Goal: Task Accomplishment & Management: Complete application form

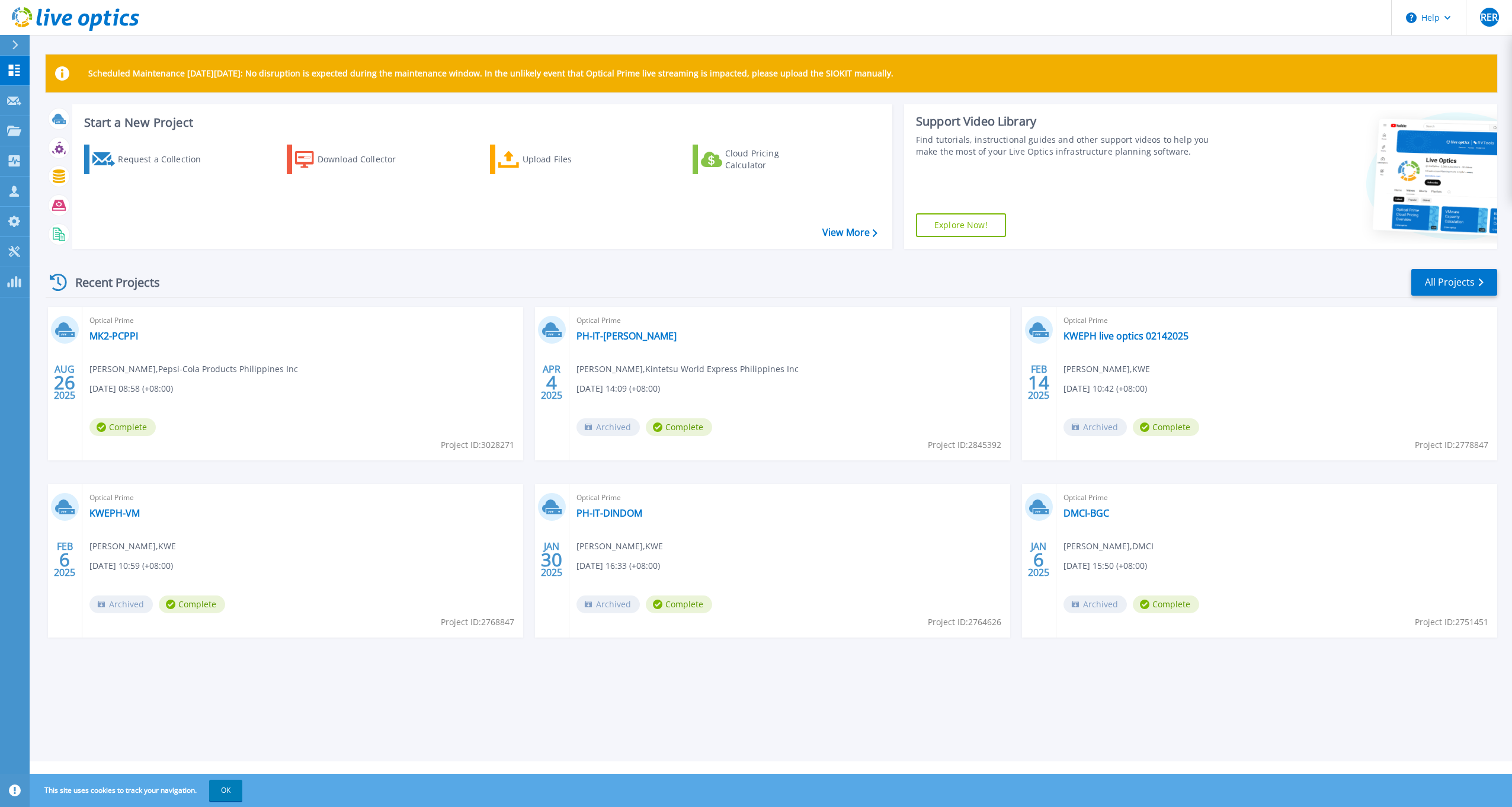
click at [636, 286] on div "Recent Projects All Projects" at bounding box center [771, 283] width 1452 height 30
click at [19, 45] on div at bounding box center [20, 45] width 19 height 20
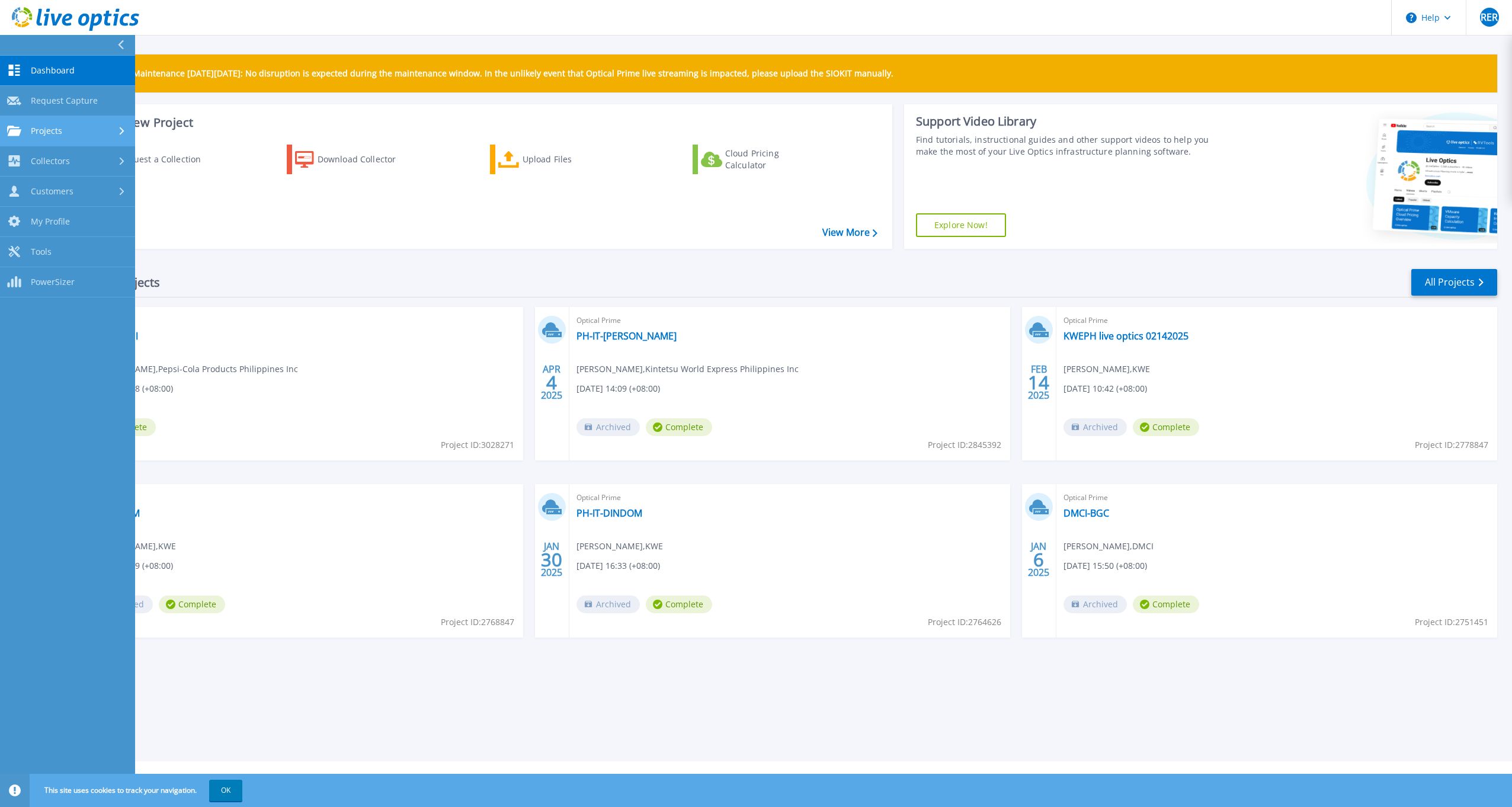
click at [85, 125] on div "Projects" at bounding box center [68, 131] width 121 height 10
click at [82, 101] on span "Request Capture" at bounding box center [65, 101] width 67 height 10
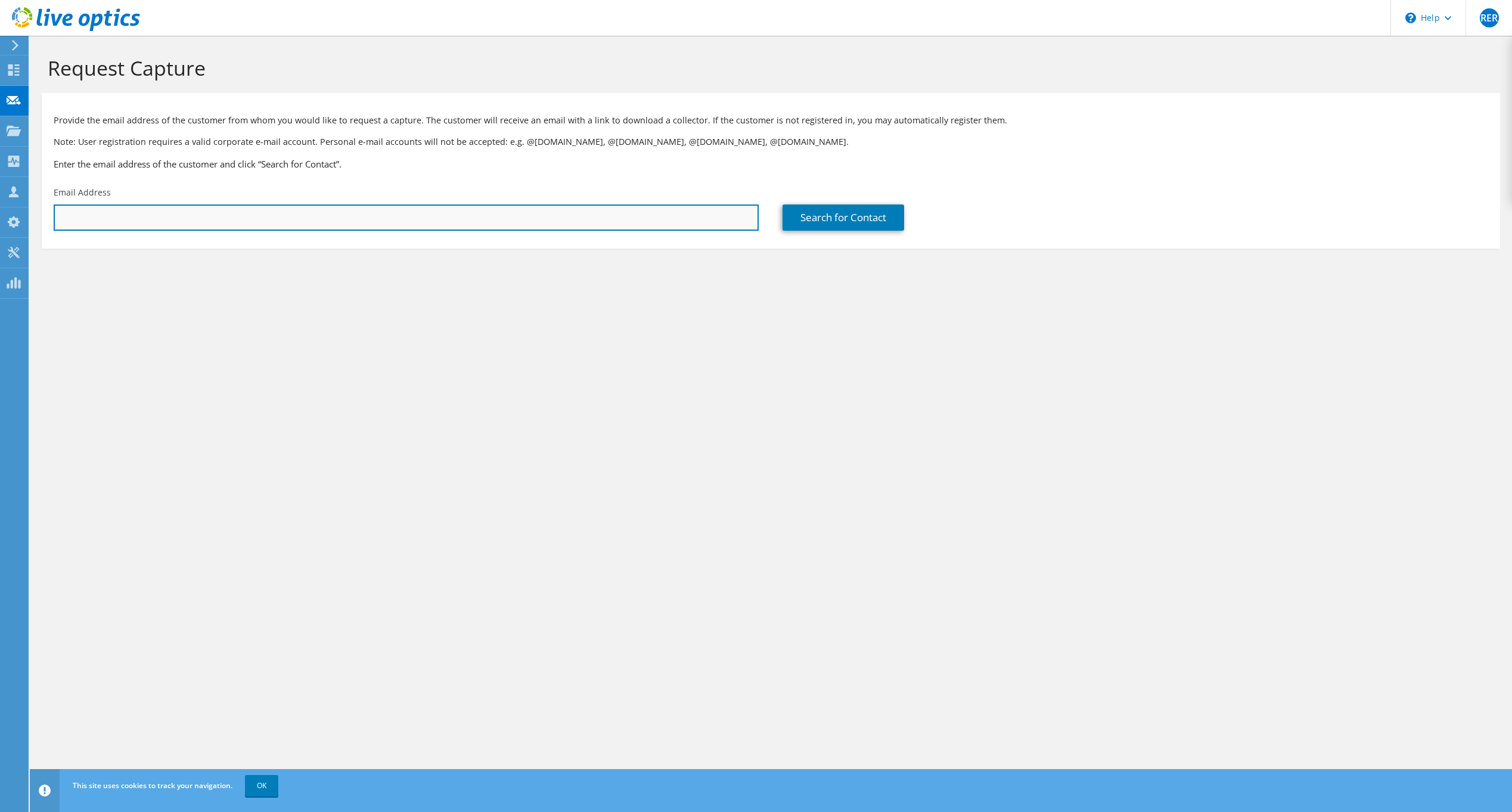
click at [373, 217] on input "text" at bounding box center [406, 217] width 705 height 26
paste input "Jed Manalad <jed.manalad@kwe.com>"
click at [830, 220] on link "Search for Contact" at bounding box center [843, 217] width 122 height 26
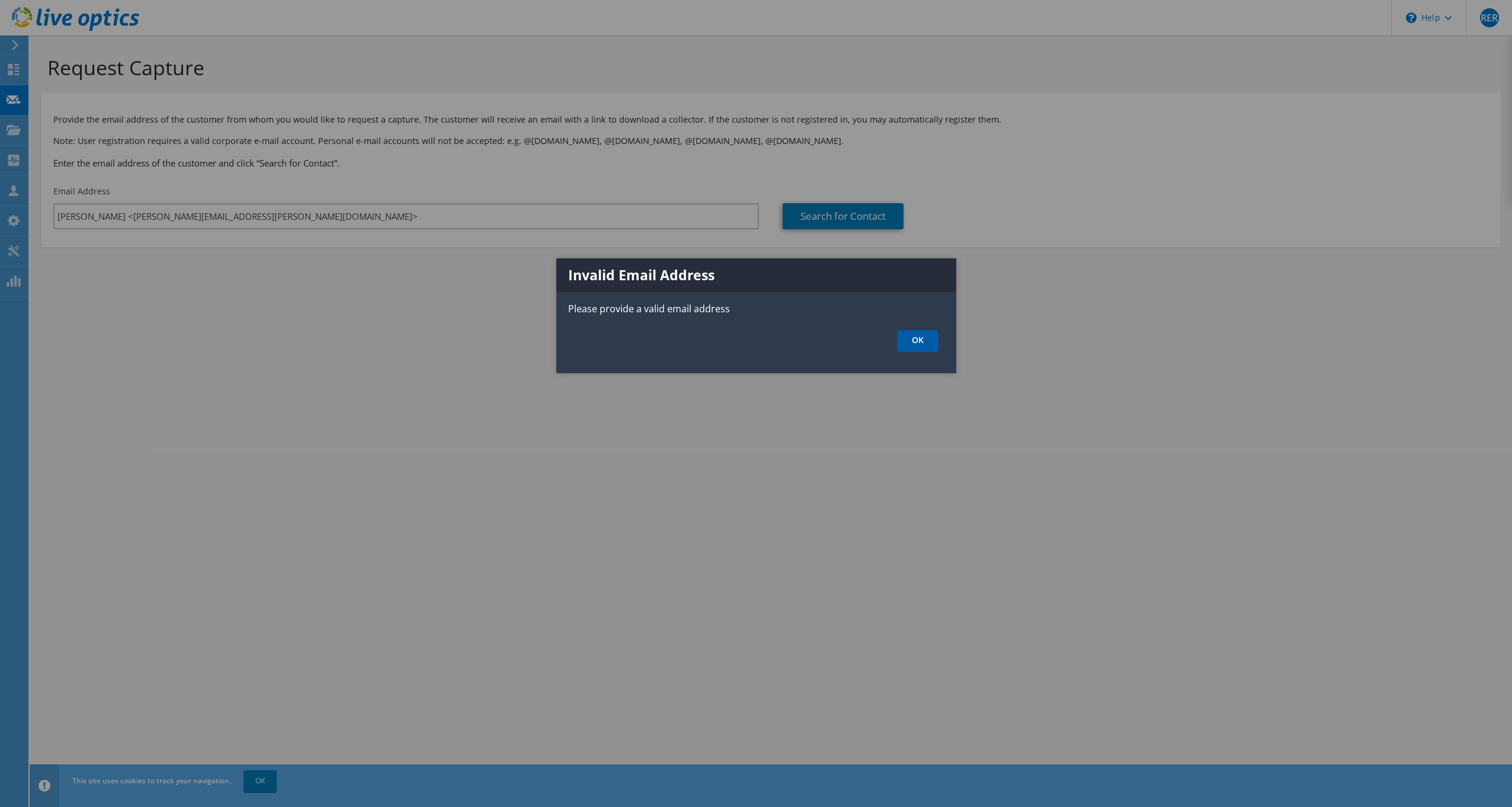
click at [921, 345] on link "OK" at bounding box center [918, 342] width 42 height 22
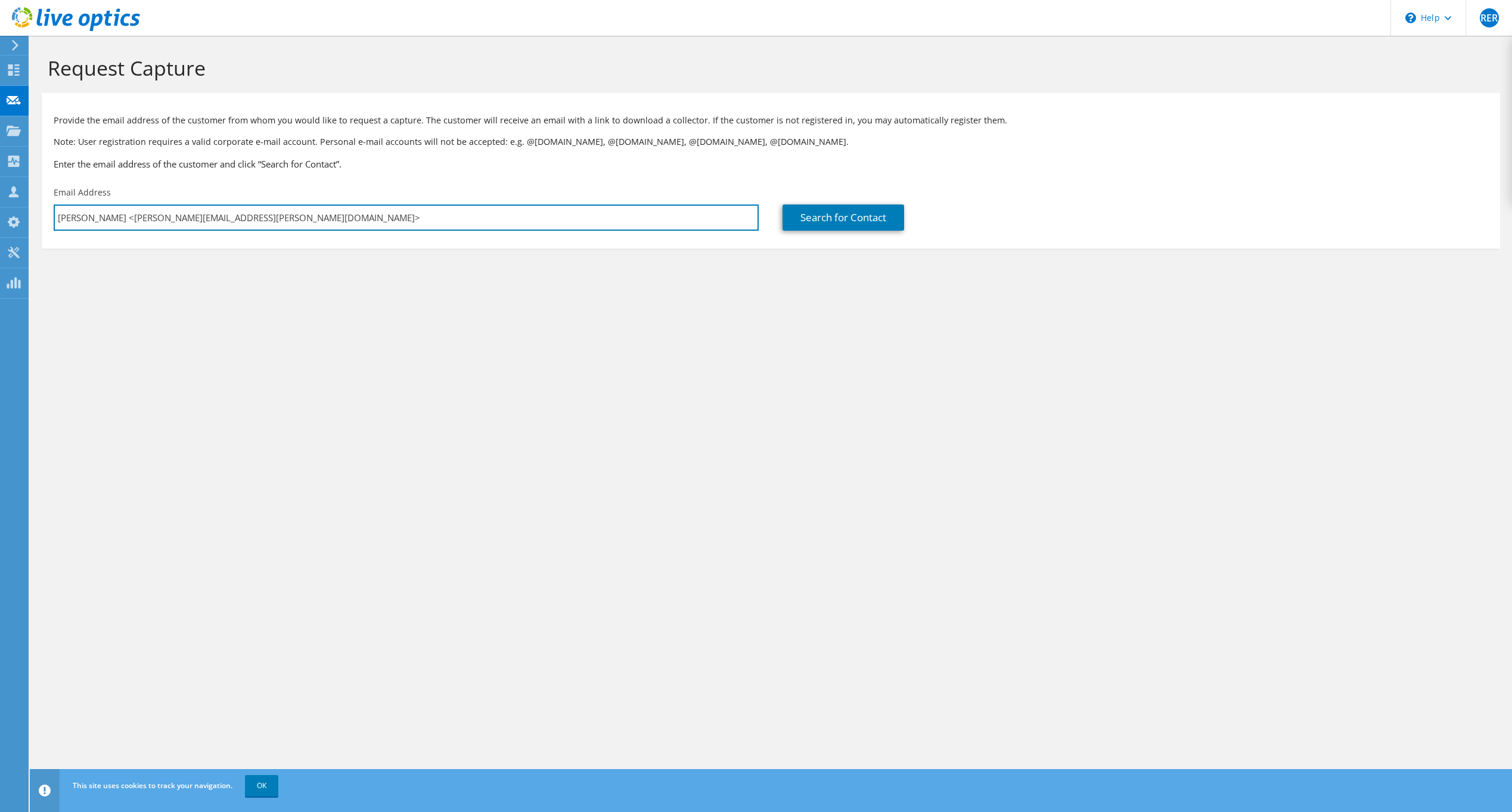
click at [241, 213] on input "Jed Manalad <jed.manalad@kwe.com>" at bounding box center [406, 217] width 705 height 26
drag, startPoint x: 115, startPoint y: 217, endPoint x: -2, endPoint y: 217, distance: 117.0
click at [0, 217] on html "RER Channel Partner Ray Edmund Regalado ray@ptsiphil.com Productivity Technolog…" at bounding box center [756, 406] width 1512 height 812
click at [180, 219] on input "jed.manalad@kwe.com>" at bounding box center [406, 217] width 705 height 26
type input "jed.manalad@kwe.com"
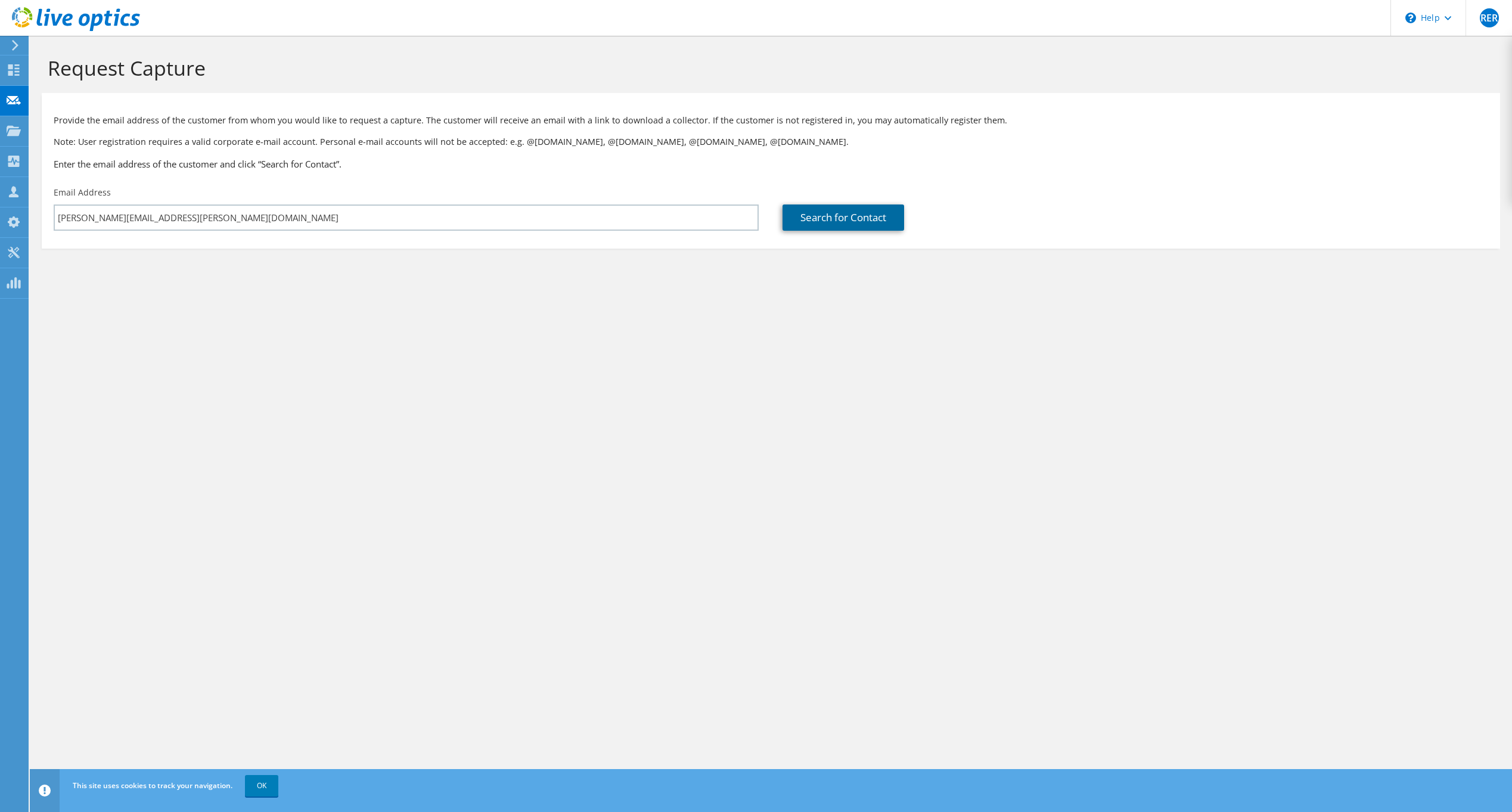
click at [855, 220] on link "Search for Contact" at bounding box center [843, 217] width 122 height 26
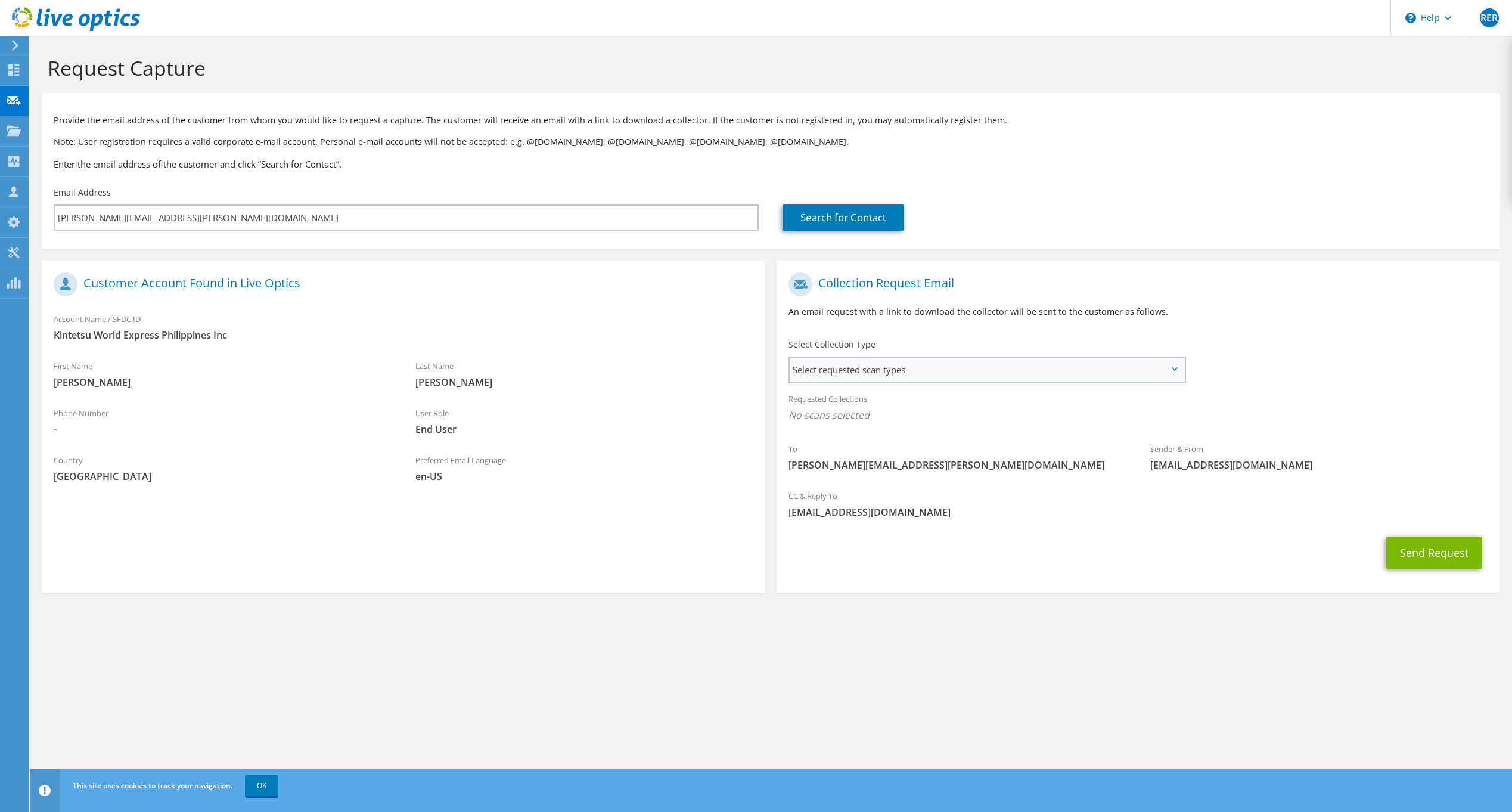
click at [857, 374] on span "Select requested scan types" at bounding box center [987, 370] width 394 height 24
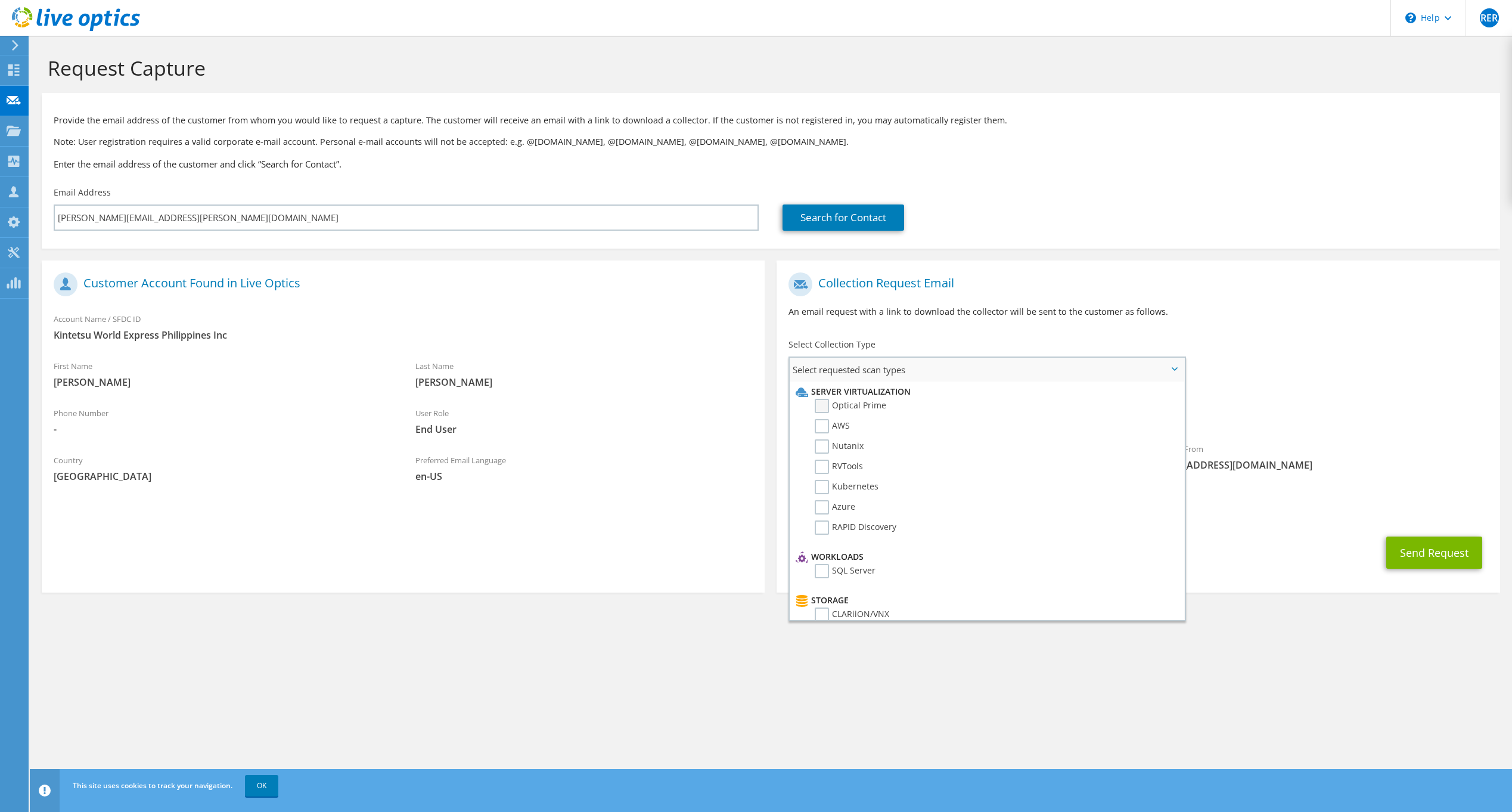
click at [822, 406] on label "Optical Prime" at bounding box center [850, 406] width 72 height 14
click at [0, 0] on input "Optical Prime" at bounding box center [0, 0] width 0 height 0
click at [1298, 642] on section "Request Capture Provide the email address of the customer from whom you would l…" at bounding box center [771, 346] width 1482 height 620
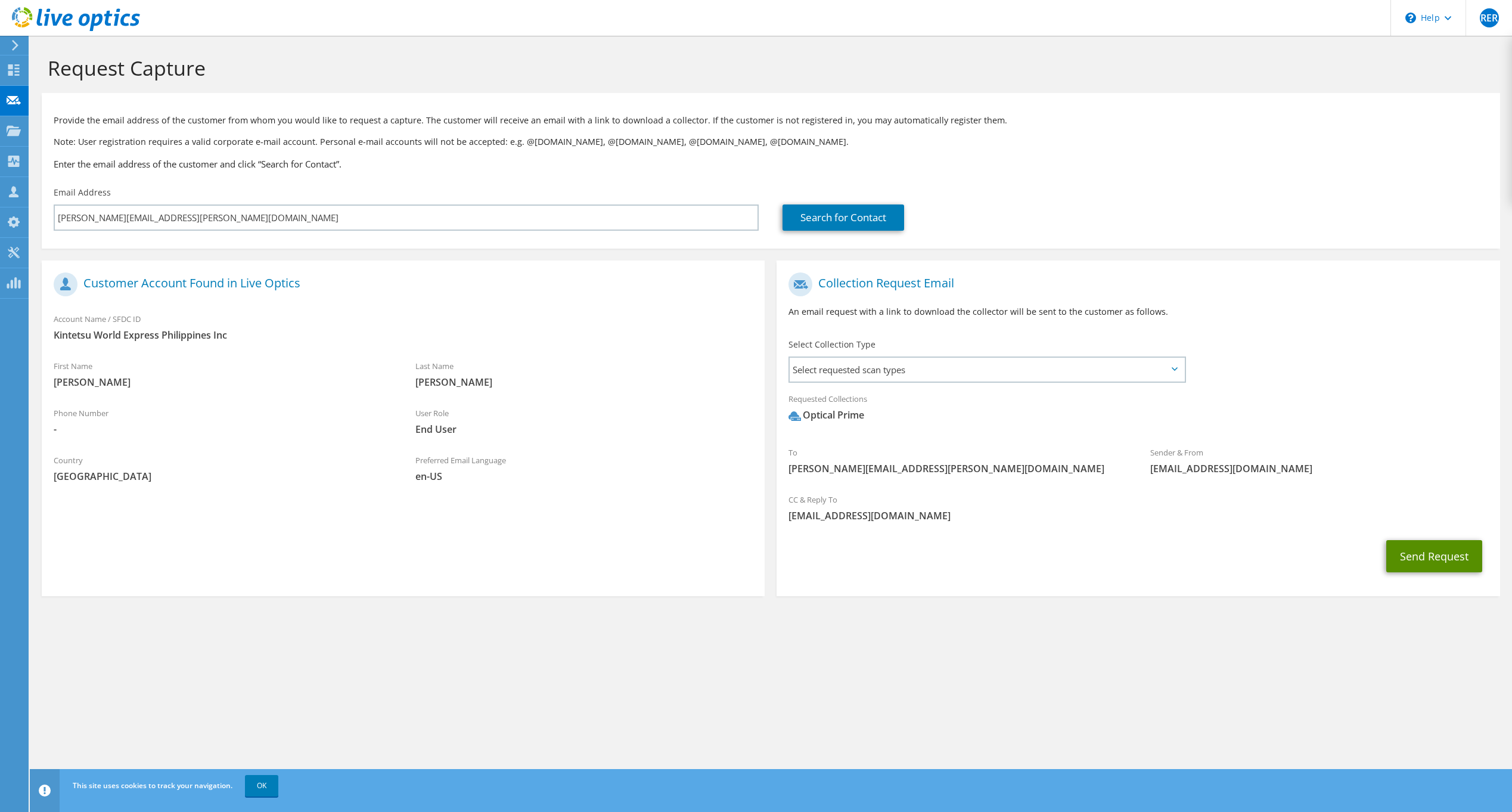
click at [1439, 561] on button "Send Request" at bounding box center [1434, 556] width 96 height 32
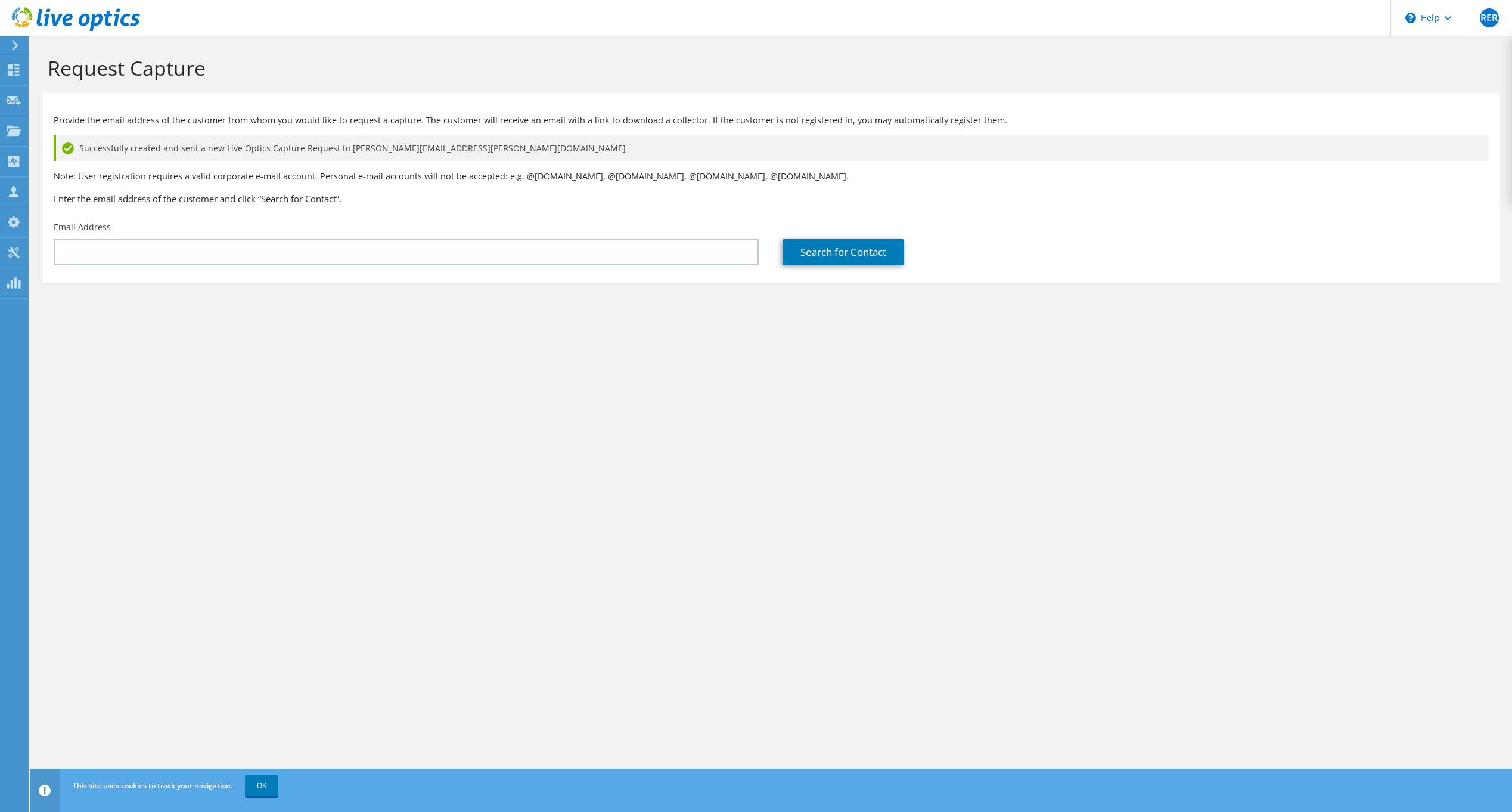
click at [892, 558] on div "Request Capture Provide the email address of the customer from whom you would l…" at bounding box center [771, 424] width 1482 height 776
click at [525, 386] on div "Request Capture Provide the email address of the customer from whom you would l…" at bounding box center [771, 424] width 1482 height 776
drag, startPoint x: 535, startPoint y: 410, endPoint x: 594, endPoint y: 382, distance: 65.3
click at [535, 410] on div "Request Capture Provide the email address of the customer from whom you would l…" at bounding box center [771, 424] width 1482 height 776
click at [1249, 358] on div "Request Capture Provide the email address of the customer from whom you would l…" at bounding box center [771, 424] width 1482 height 776
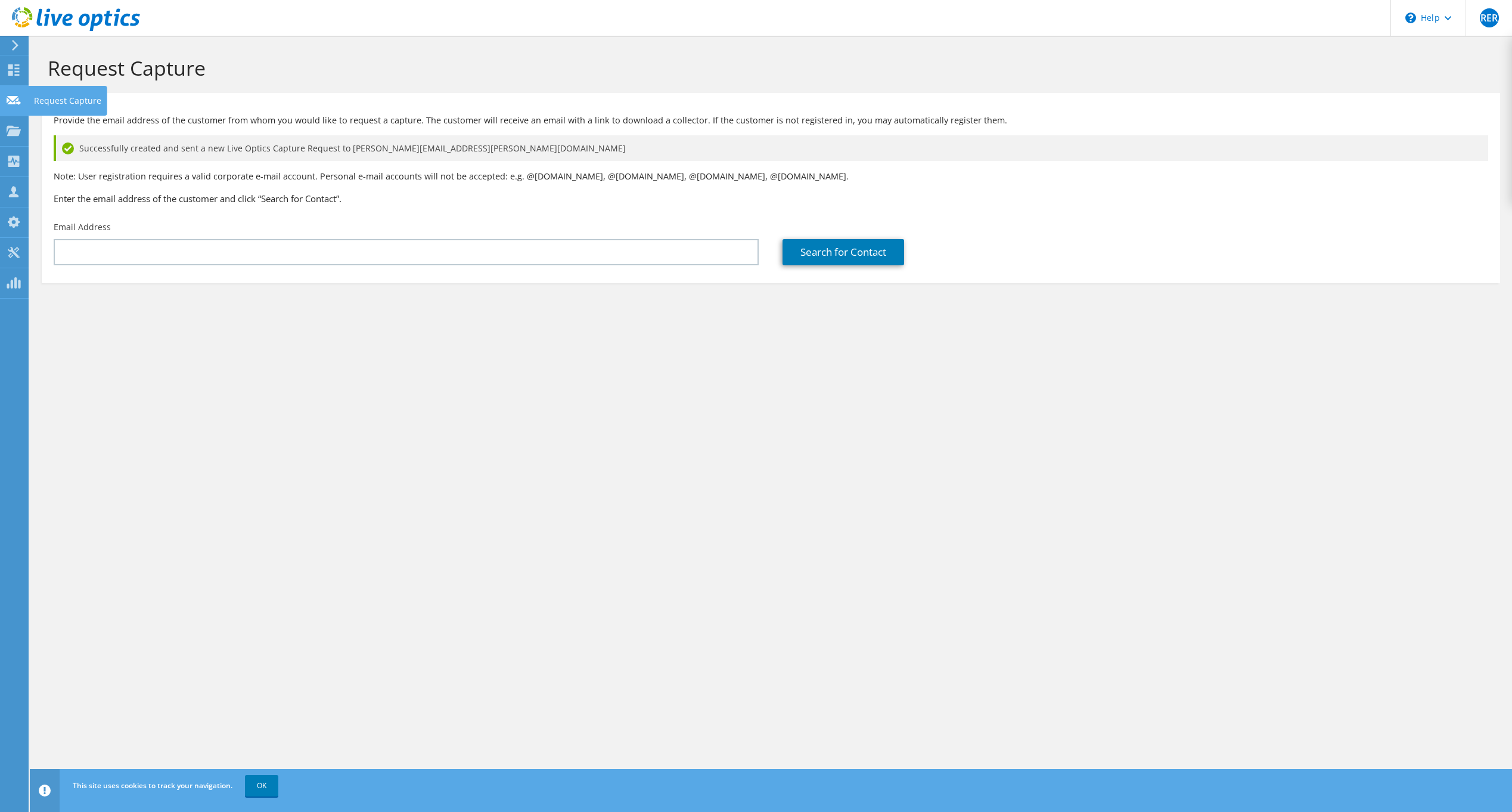
click at [29, 102] on div "Request Capture" at bounding box center [68, 101] width 79 height 30
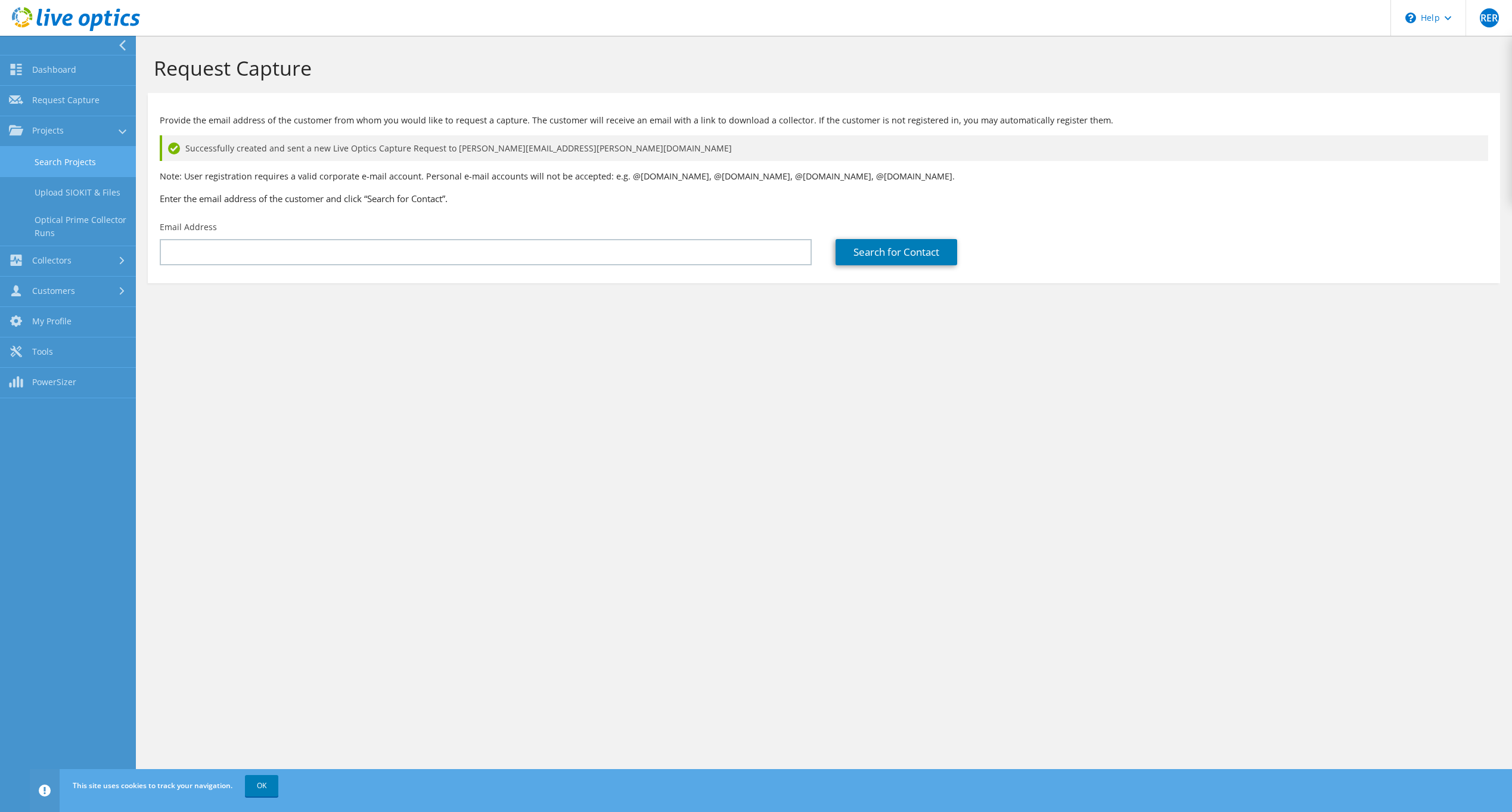
click at [65, 160] on link "Search Projects" at bounding box center [68, 161] width 136 height 31
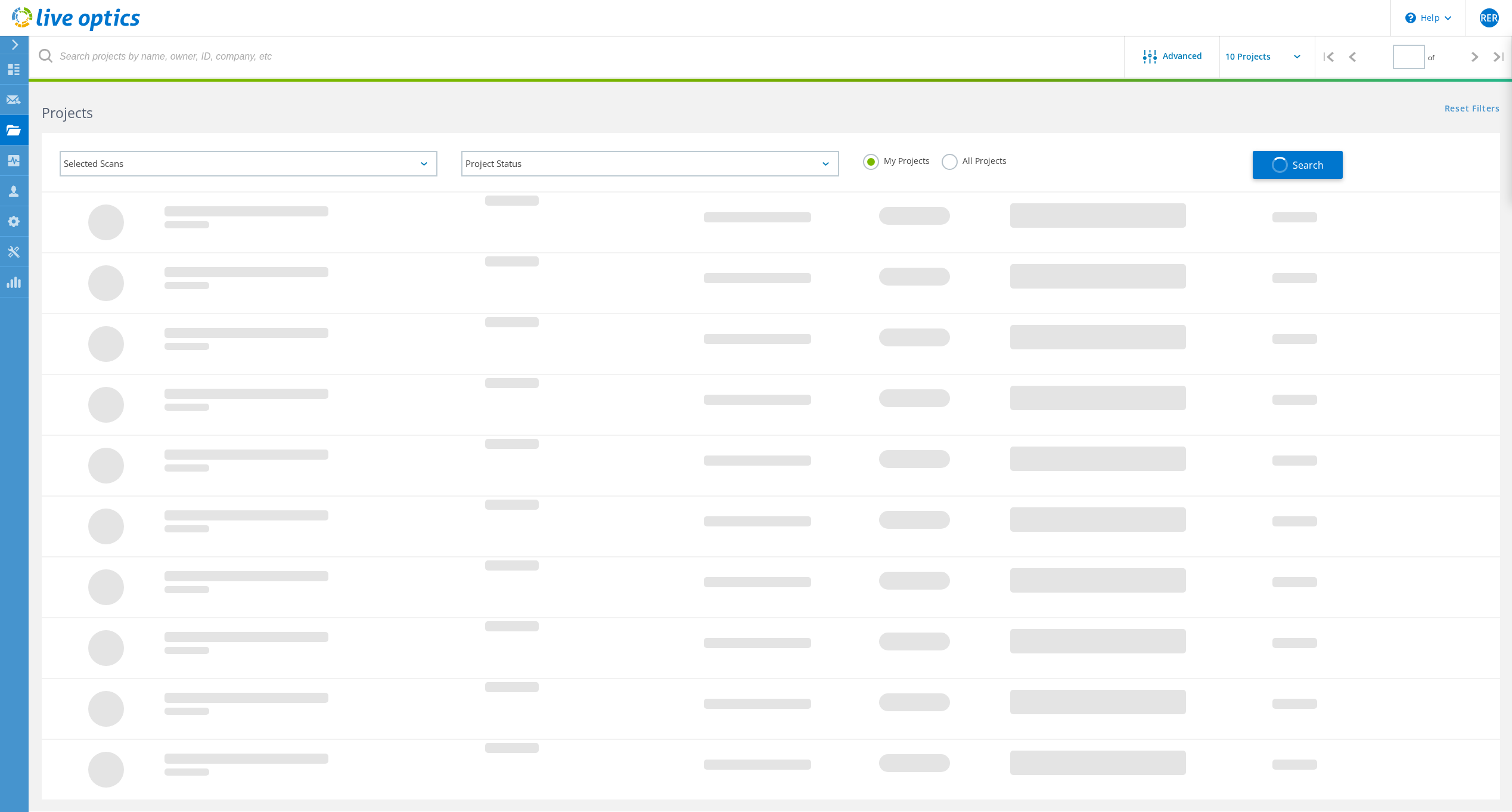
type input "1"
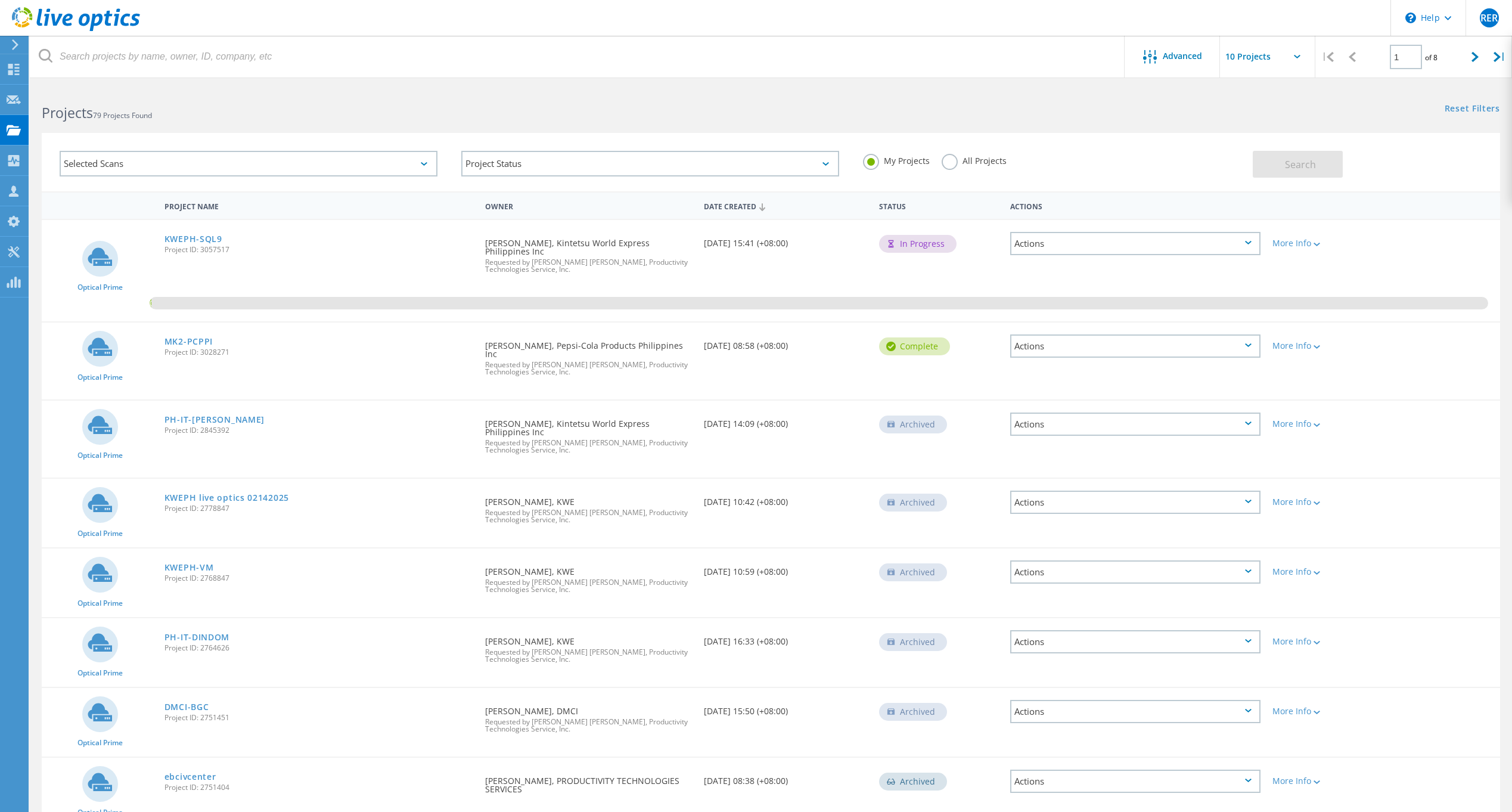
click at [1062, 130] on div "Selected Scans Project Status In Progress Complete Published Anonymous Archived…" at bounding box center [771, 155] width 1482 height 73
